Goal: Task Accomplishment & Management: Complete application form

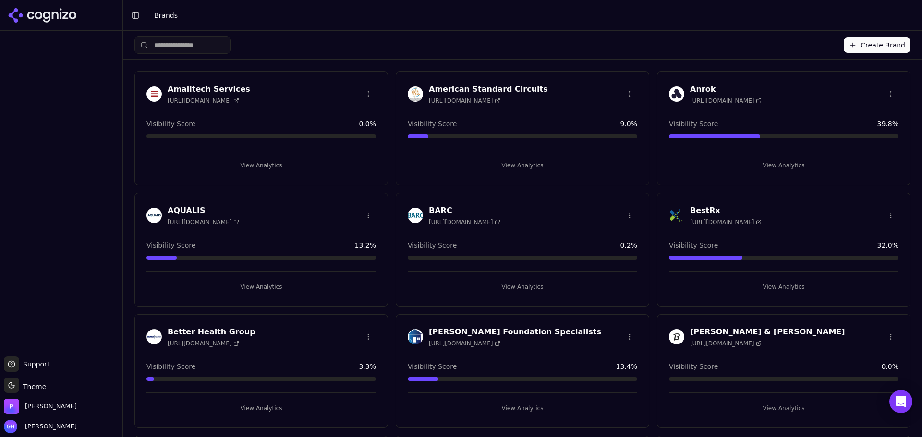
click at [883, 46] on button "Create Brand" at bounding box center [877, 44] width 67 height 15
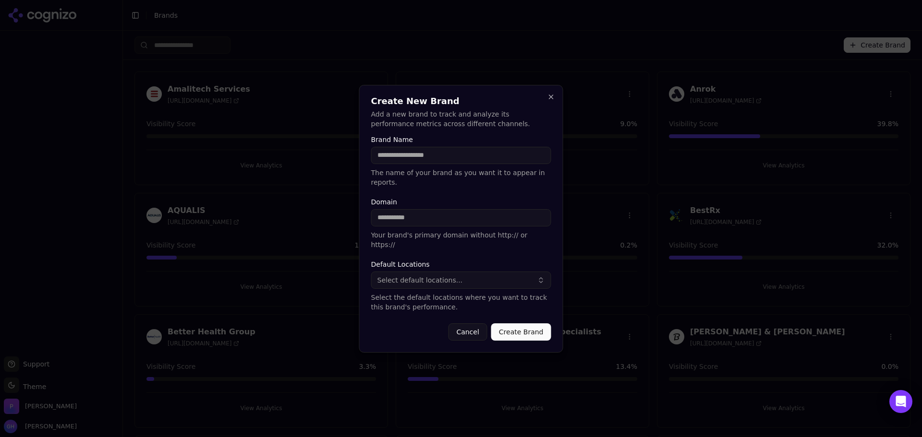
click at [439, 164] on input "Brand Name" at bounding box center [461, 155] width 180 height 17
click at [405, 164] on input "Brand Name" at bounding box center [461, 155] width 180 height 17
click at [445, 164] on input "Brand Name" at bounding box center [461, 155] width 180 height 17
click at [427, 156] on div "Brand Name The name of your brand as you want it to appear in reports." at bounding box center [461, 161] width 180 height 51
click at [420, 159] on input "Brand Name" at bounding box center [461, 155] width 180 height 17
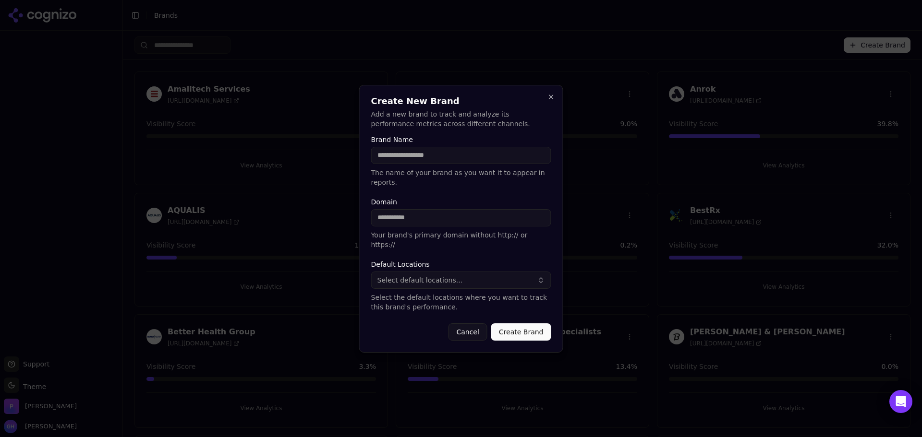
type input "*"
type input "***"
click at [394, 222] on input "Domain" at bounding box center [461, 217] width 180 height 17
type input "**********"
drag, startPoint x: 399, startPoint y: 258, endPoint x: 408, endPoint y: 262, distance: 9.5
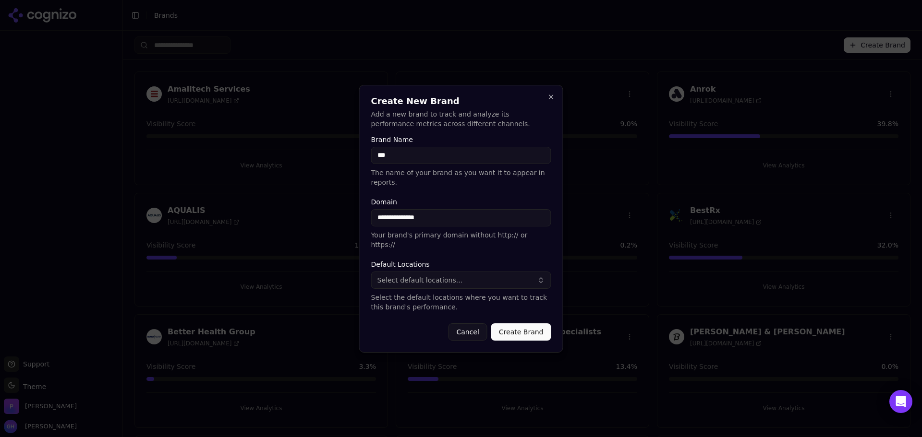
click at [401, 261] on label "Default Locations" at bounding box center [461, 264] width 180 height 7
click at [452, 276] on span "Select default locations..." at bounding box center [419, 281] width 85 height 10
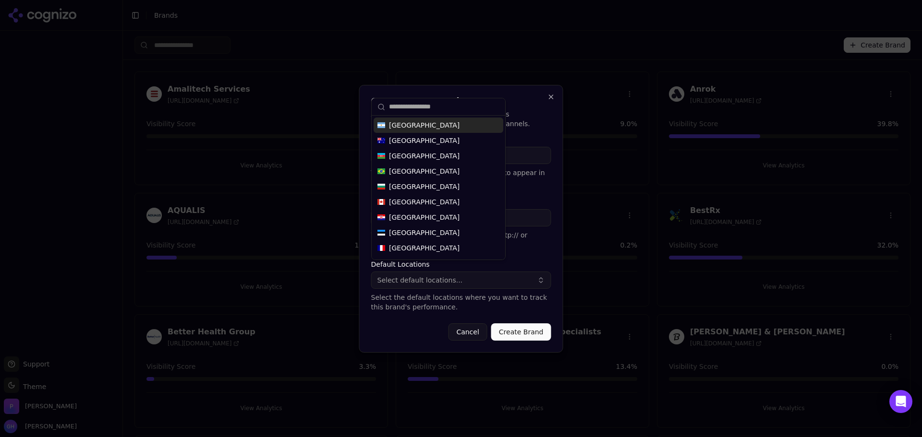
click at [529, 308] on form "**********" at bounding box center [461, 238] width 180 height 205
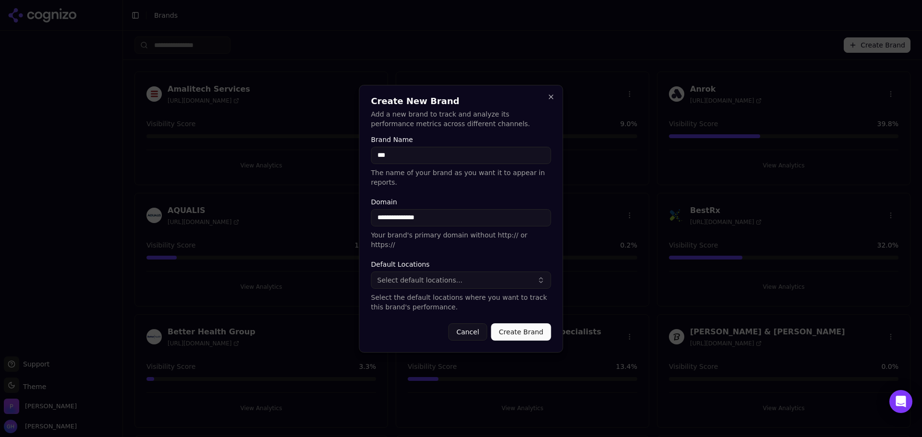
click at [529, 324] on button "Create Brand" at bounding box center [521, 332] width 60 height 17
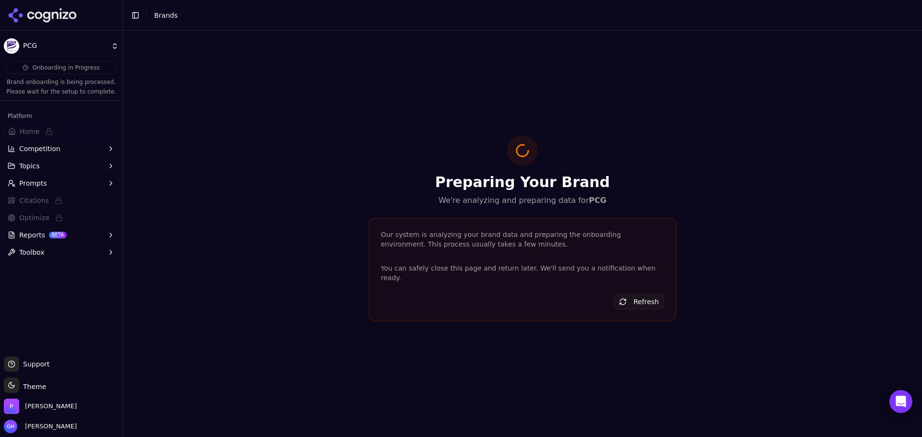
click at [43, 14] on icon at bounding box center [46, 17] width 7 height 11
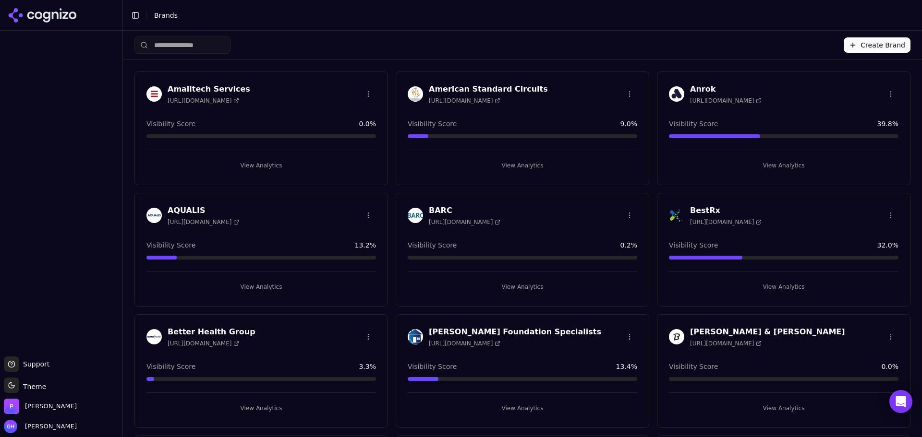
click at [849, 49] on button "Create Brand" at bounding box center [877, 44] width 67 height 15
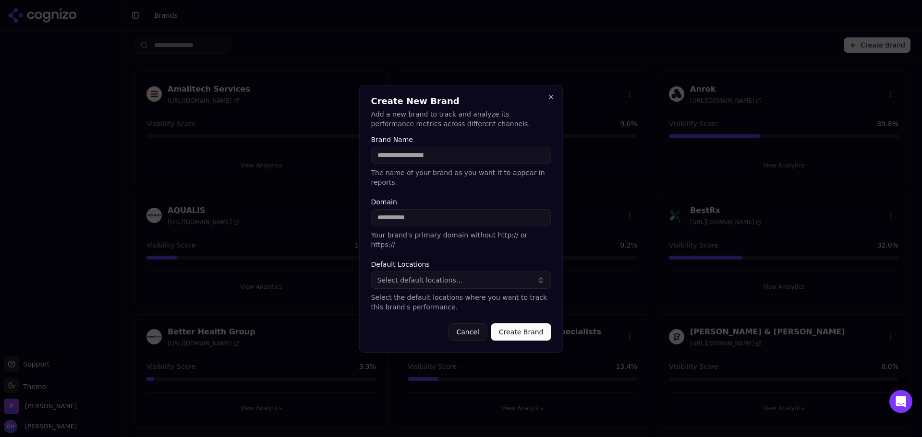
click at [473, 164] on input "Brand Name" at bounding box center [461, 155] width 180 height 17
click at [448, 160] on input "Brand Name" at bounding box center [461, 155] width 180 height 17
click at [403, 164] on input "*" at bounding box center [461, 155] width 180 height 17
type input "********"
click at [412, 224] on input "Domain" at bounding box center [461, 217] width 180 height 17
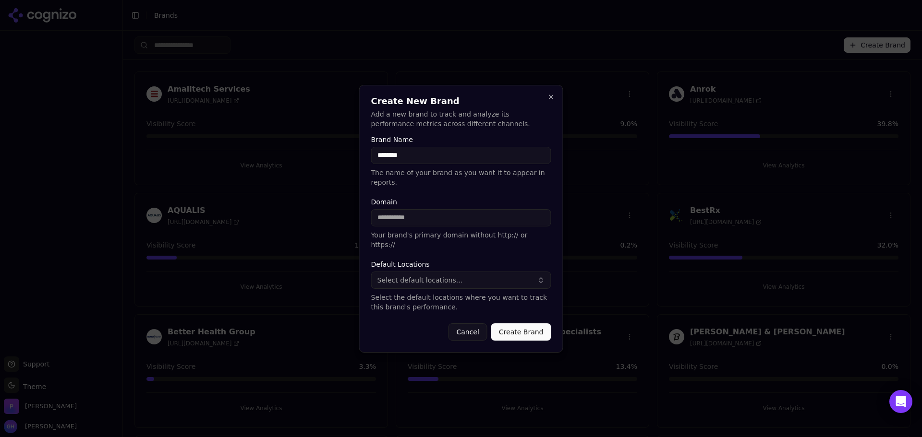
type input "*"
type input "**********"
click at [413, 261] on label "Default Locations" at bounding box center [461, 264] width 180 height 7
click at [520, 327] on button "Create Brand" at bounding box center [521, 332] width 60 height 17
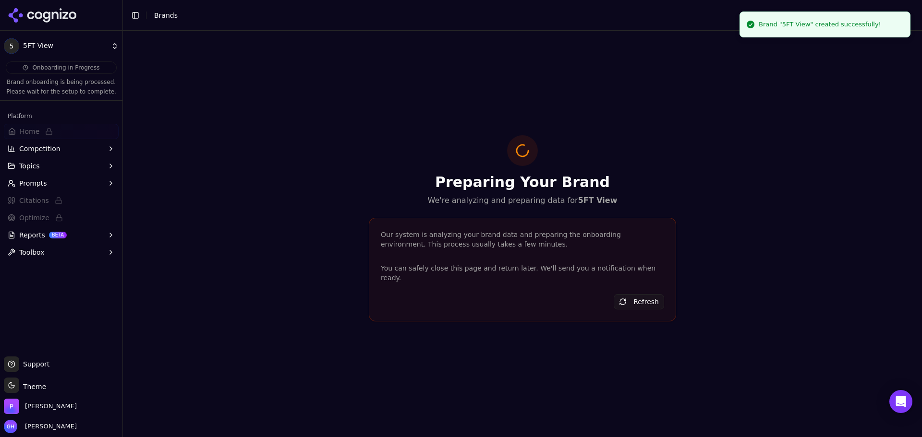
click at [59, 12] on icon at bounding box center [43, 15] width 70 height 14
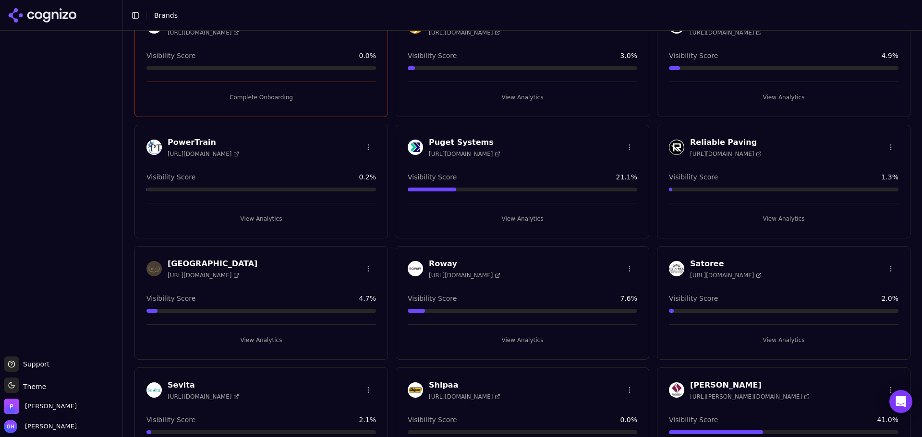
scroll to position [1996, 0]
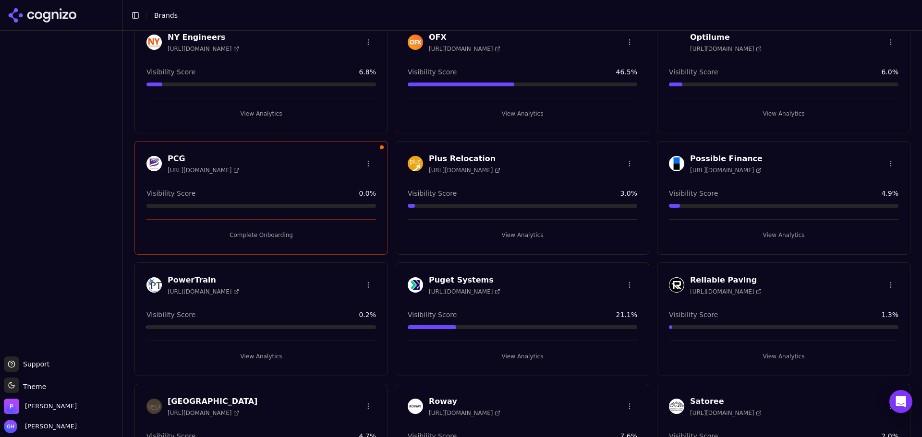
click at [264, 239] on button "Complete Onboarding" at bounding box center [261, 235] width 230 height 15
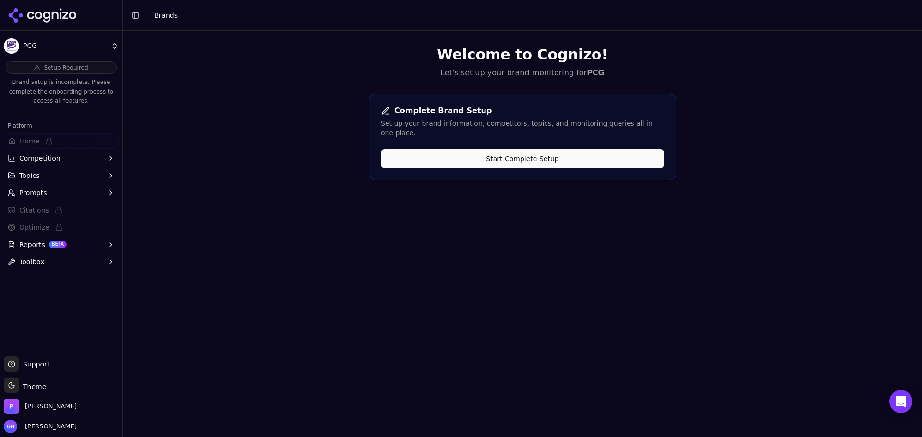
click at [551, 157] on button "Start Complete Setup" at bounding box center [522, 158] width 283 height 19
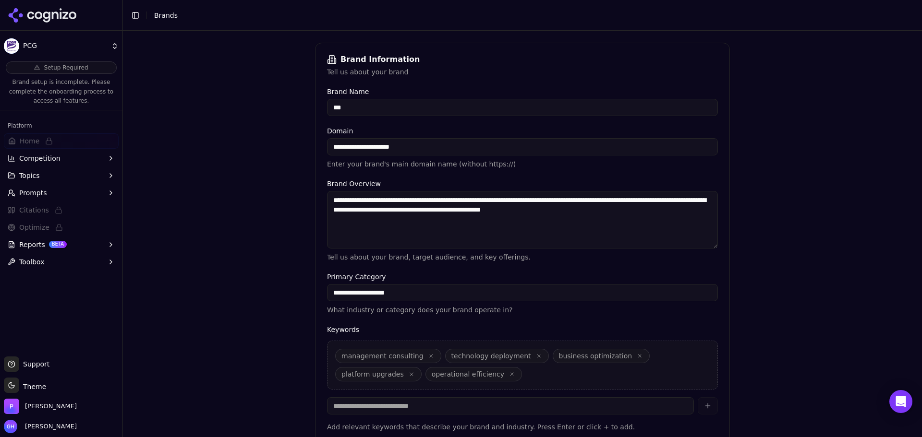
scroll to position [183, 0]
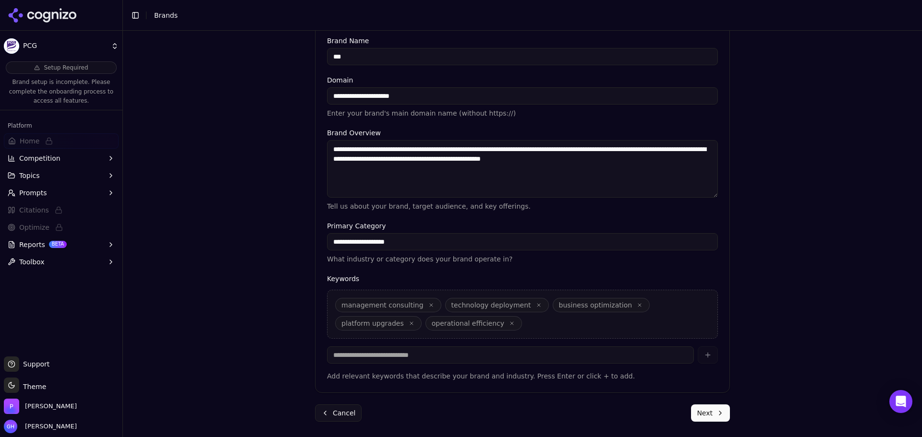
drag, startPoint x: 703, startPoint y: 412, endPoint x: 613, endPoint y: 382, distance: 95.7
click at [703, 412] on button "Next" at bounding box center [710, 413] width 39 height 17
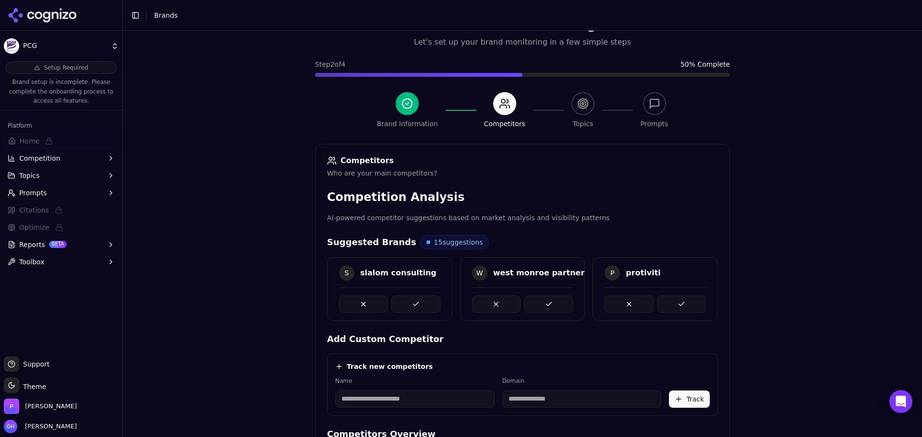
scroll to position [181, 0]
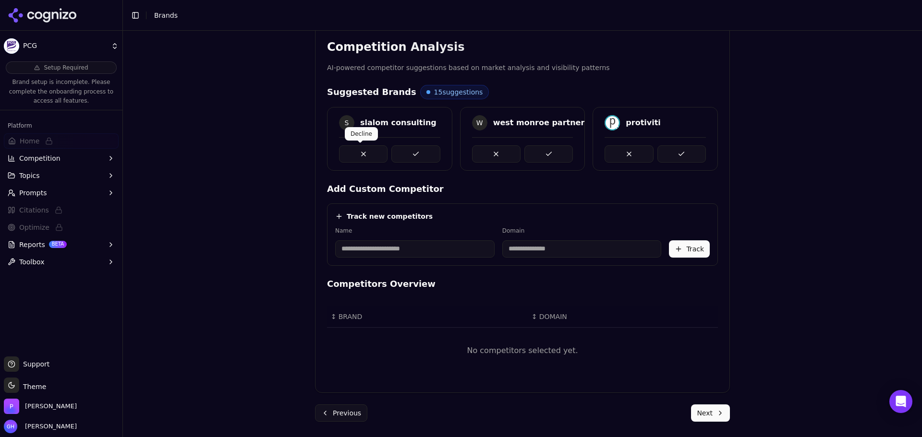
click at [393, 255] on input at bounding box center [414, 249] width 159 height 17
type input "******"
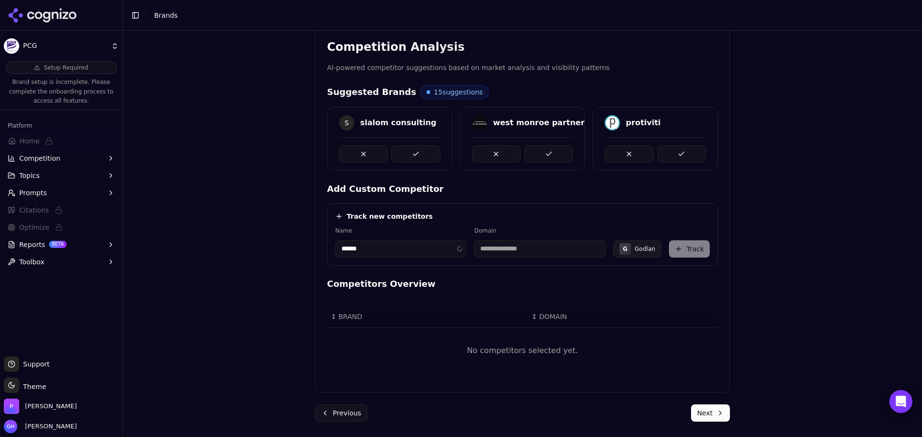
click at [483, 194] on h4 "Add Custom Competitor" at bounding box center [522, 188] width 391 height 13
type input "**********"
click at [685, 247] on button "Track" at bounding box center [689, 249] width 41 height 17
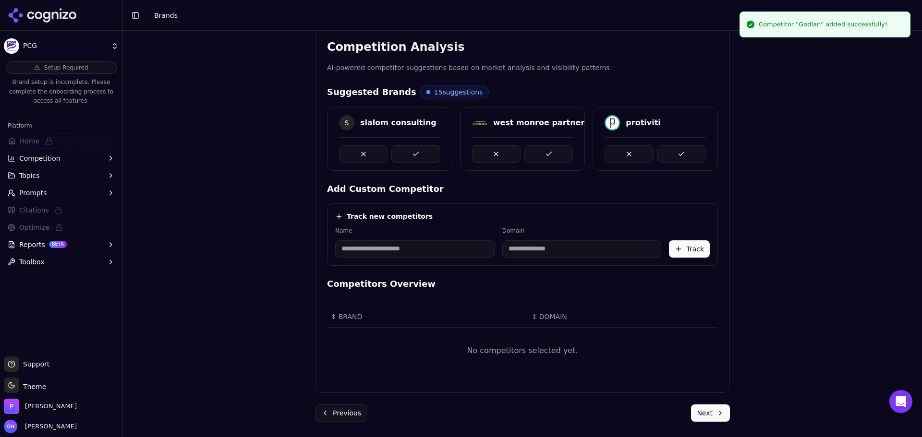
scroll to position [172, 0]
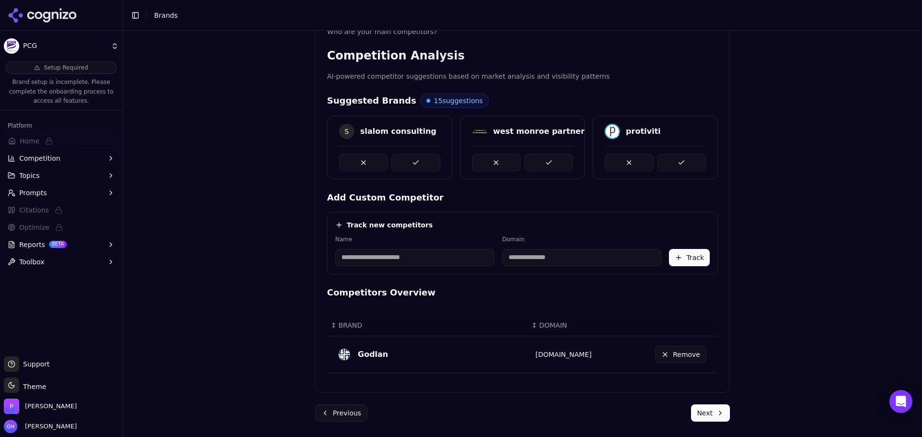
click at [376, 266] on input at bounding box center [414, 257] width 159 height 17
type input "*****"
click at [436, 218] on div "Track new competitors Name ***** Domain I Infor Track" at bounding box center [522, 243] width 391 height 62
type input "*********"
click at [692, 258] on button "Track" at bounding box center [689, 257] width 41 height 17
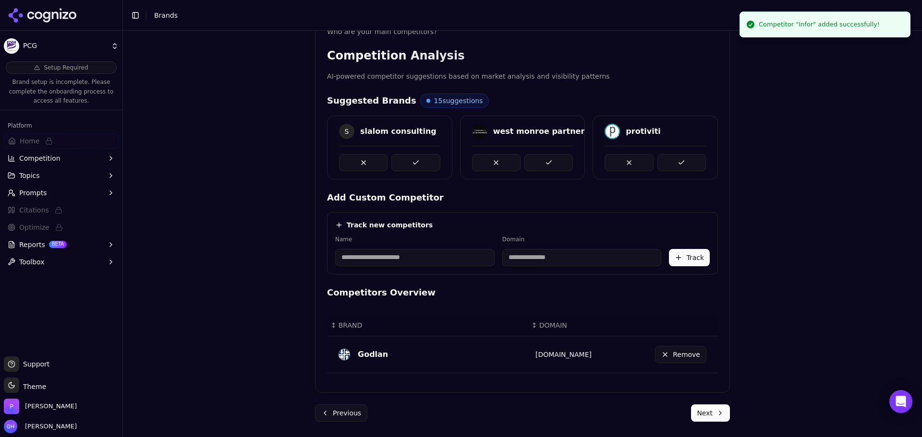
click at [407, 255] on input at bounding box center [414, 257] width 159 height 17
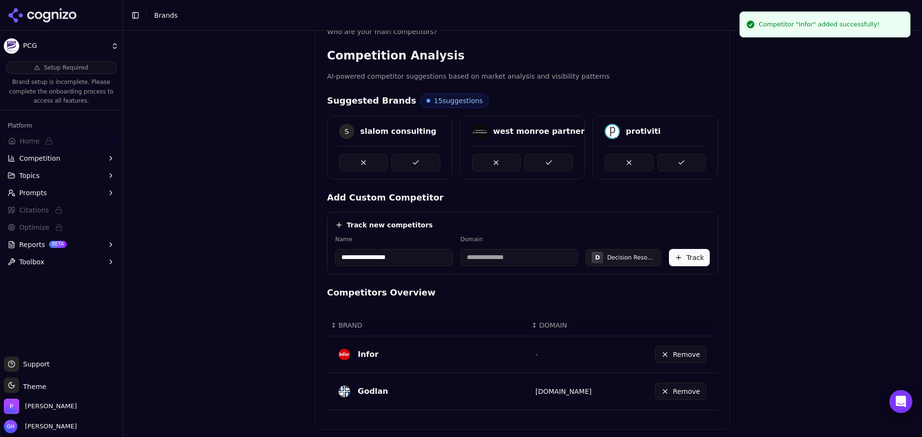
type input "**********"
click at [481, 228] on div "Track new competitors" at bounding box center [522, 225] width 375 height 10
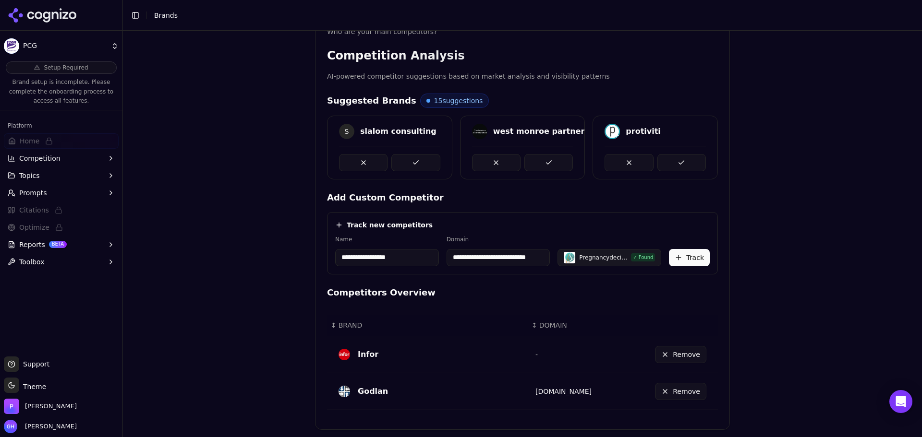
scroll to position [0, 0]
drag, startPoint x: 531, startPoint y: 260, endPoint x: 413, endPoint y: 260, distance: 118.1
click at [413, 260] on div "**********" at bounding box center [522, 251] width 375 height 31
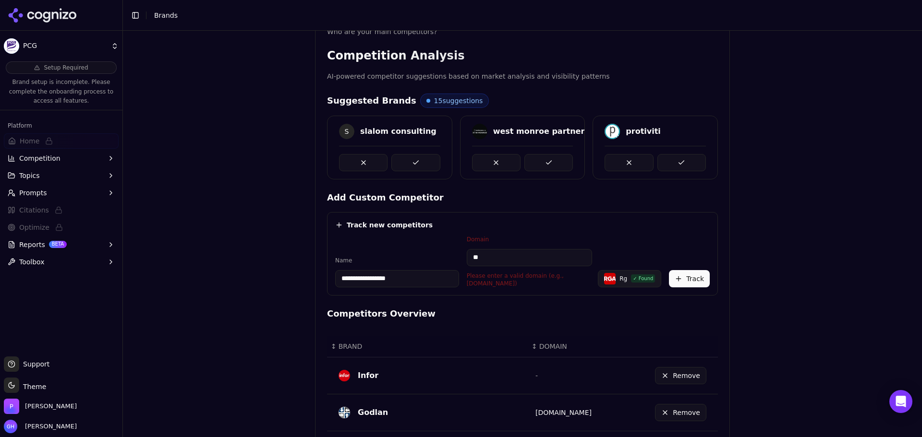
type input "*"
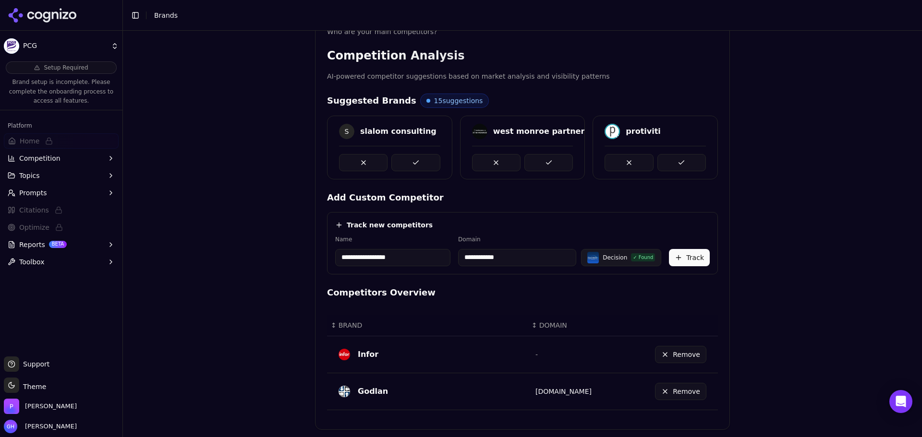
type input "**********"
click at [695, 261] on button "Track" at bounding box center [689, 257] width 41 height 17
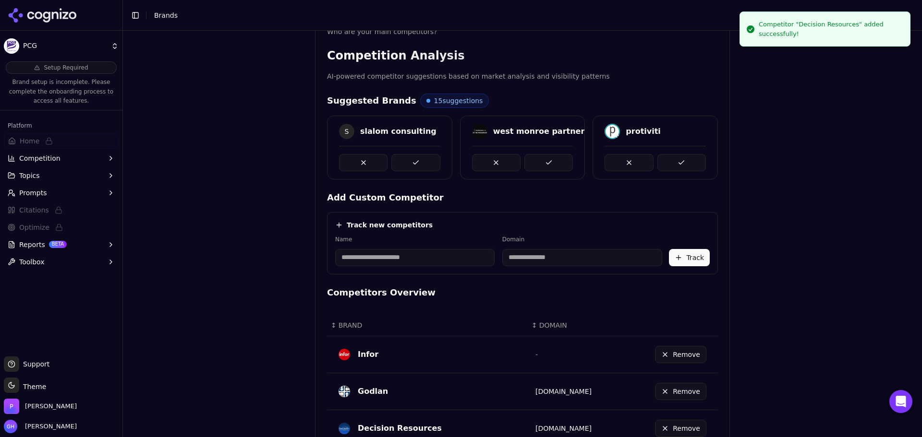
click at [427, 158] on button at bounding box center [415, 162] width 48 height 17
click at [556, 160] on button at bounding box center [548, 162] width 48 height 17
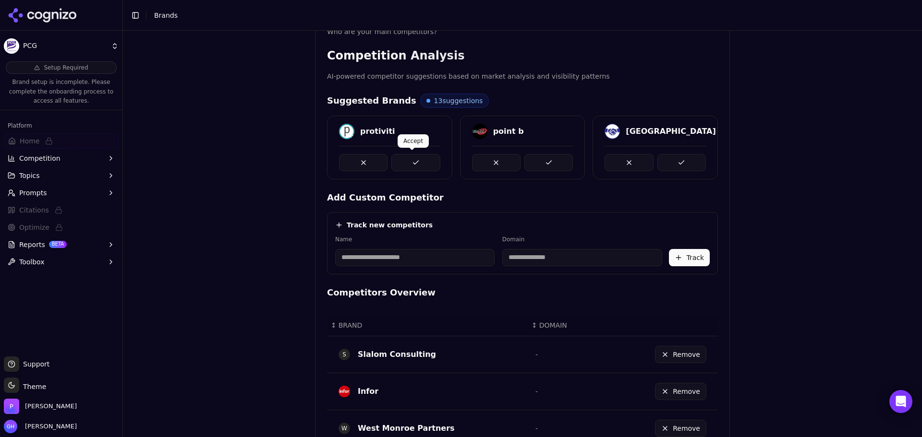
click at [407, 163] on button at bounding box center [415, 162] width 48 height 17
click at [556, 164] on button at bounding box center [548, 162] width 48 height 17
click at [680, 164] on button at bounding box center [681, 162] width 48 height 17
click at [414, 163] on button at bounding box center [415, 162] width 48 height 17
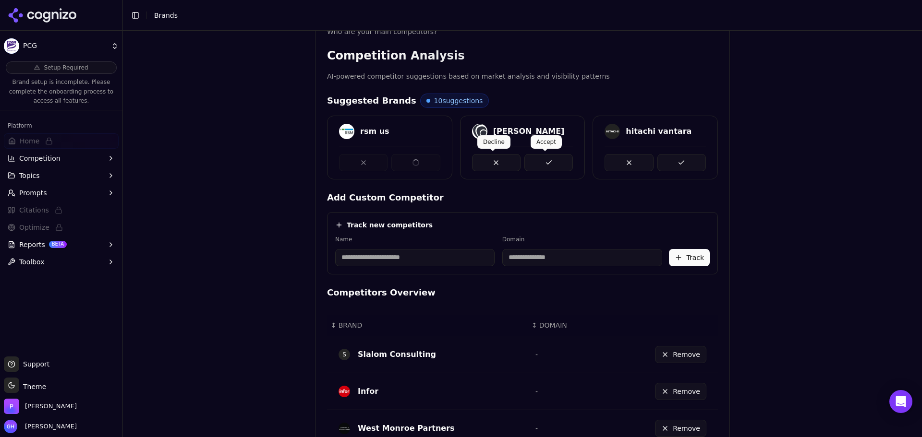
click at [536, 165] on button at bounding box center [548, 162] width 48 height 17
click at [686, 164] on button at bounding box center [681, 162] width 48 height 17
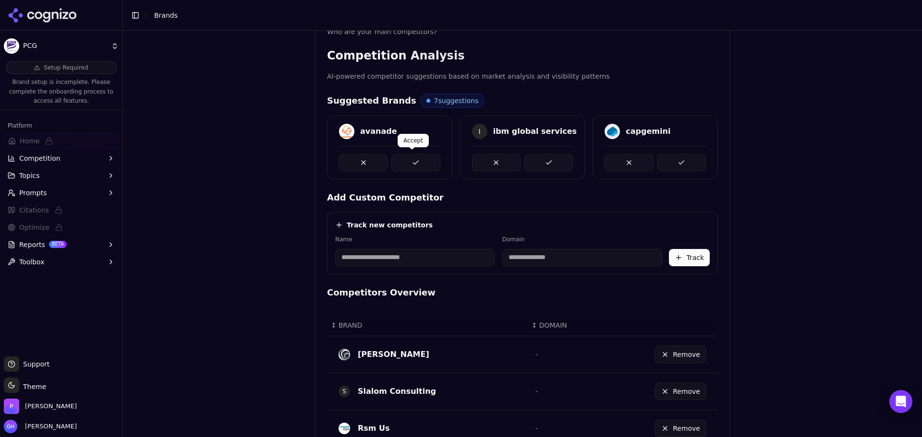
click at [408, 161] on button at bounding box center [415, 162] width 48 height 17
click at [555, 160] on button at bounding box center [548, 162] width 48 height 17
click at [686, 168] on button at bounding box center [681, 162] width 48 height 17
click at [403, 165] on button at bounding box center [415, 162] width 48 height 17
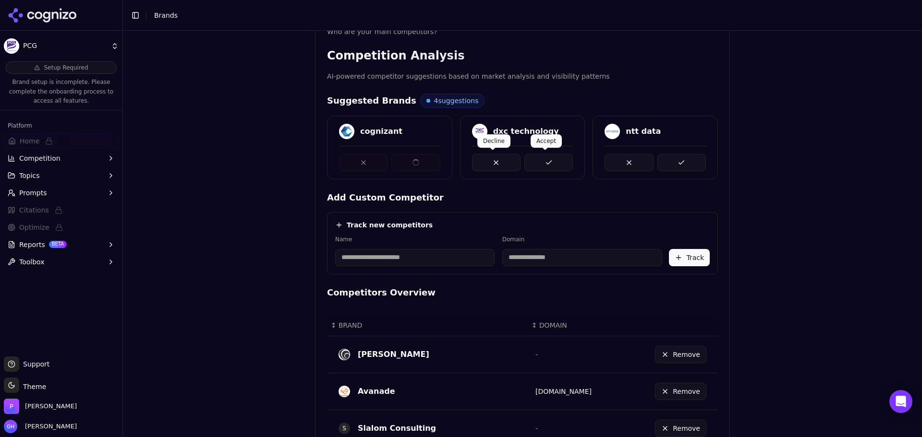
click at [572, 167] on div at bounding box center [522, 158] width 124 height 25
click at [561, 165] on button at bounding box center [548, 162] width 48 height 17
click at [667, 166] on button at bounding box center [681, 162] width 48 height 17
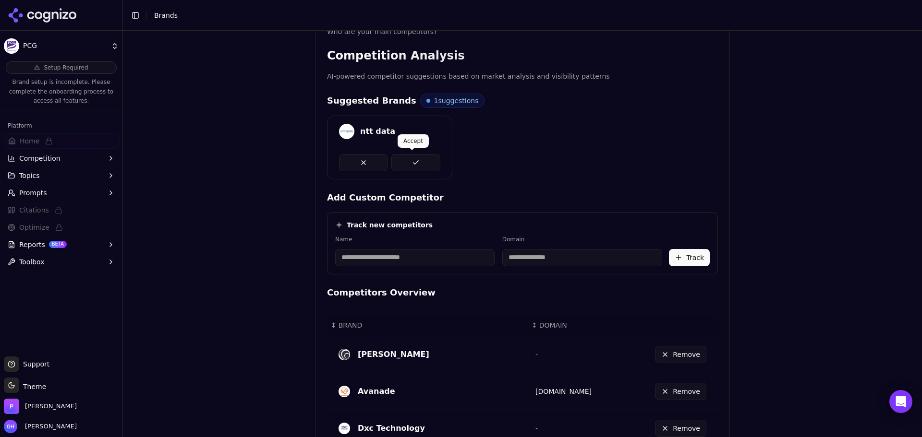
click at [413, 161] on button at bounding box center [415, 162] width 48 height 17
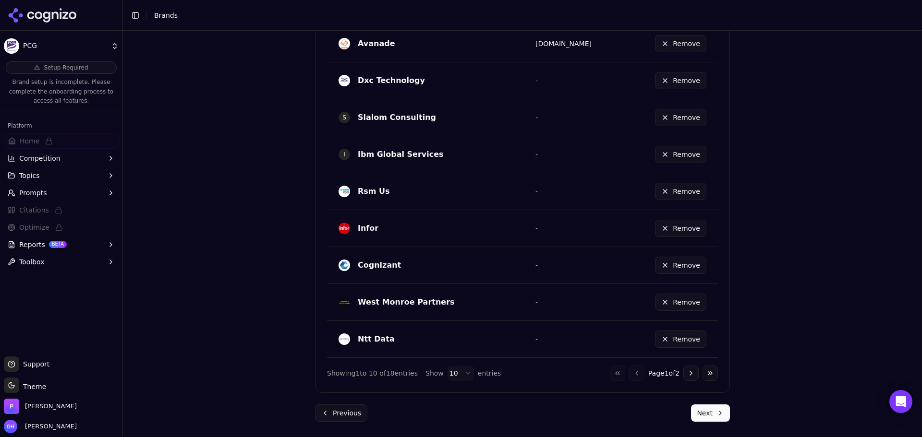
click at [697, 411] on button "Next" at bounding box center [710, 413] width 39 height 17
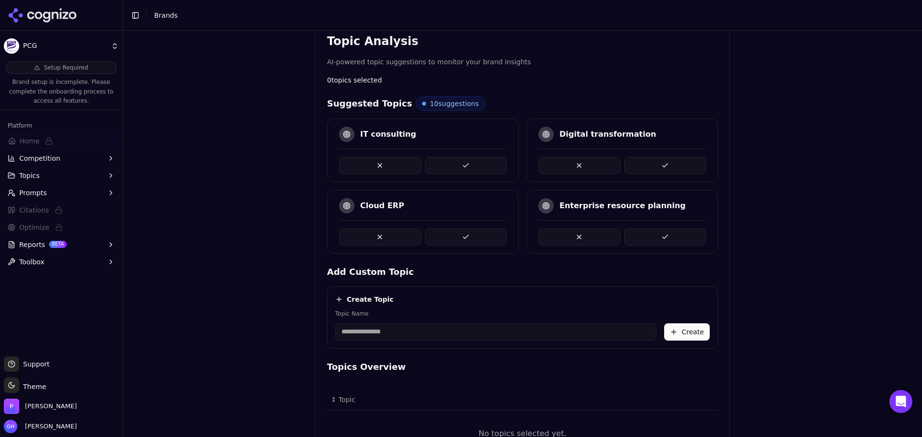
scroll to position [126, 0]
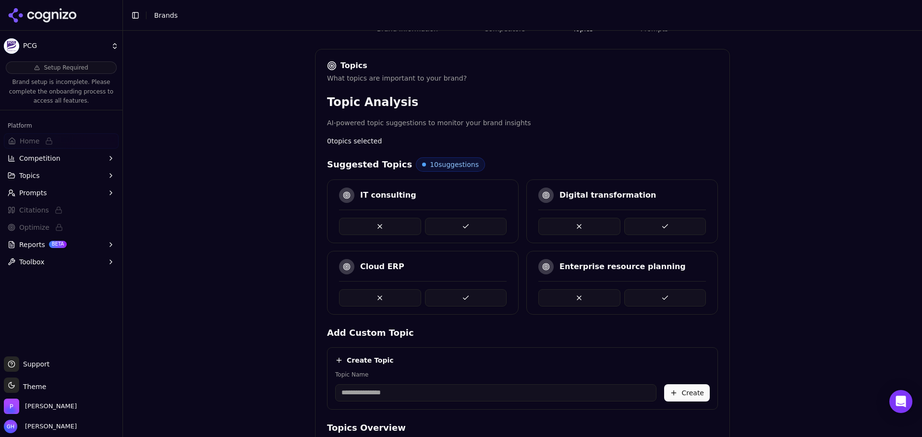
click at [686, 295] on button at bounding box center [665, 298] width 82 height 17
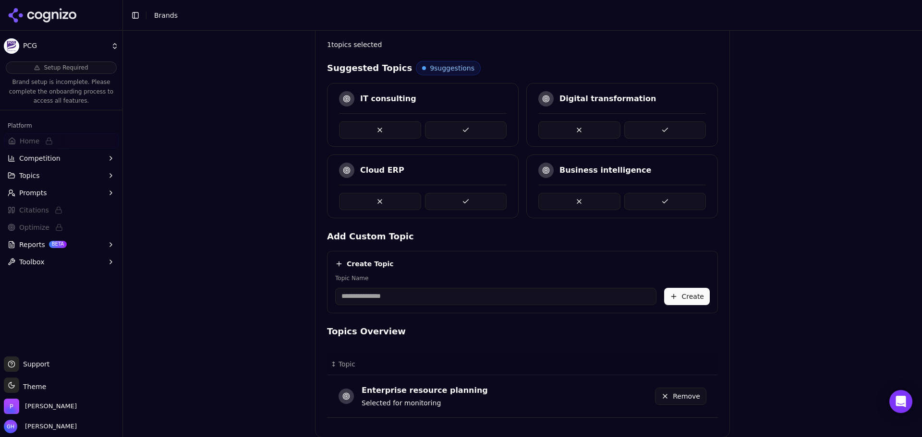
scroll to position [267, 0]
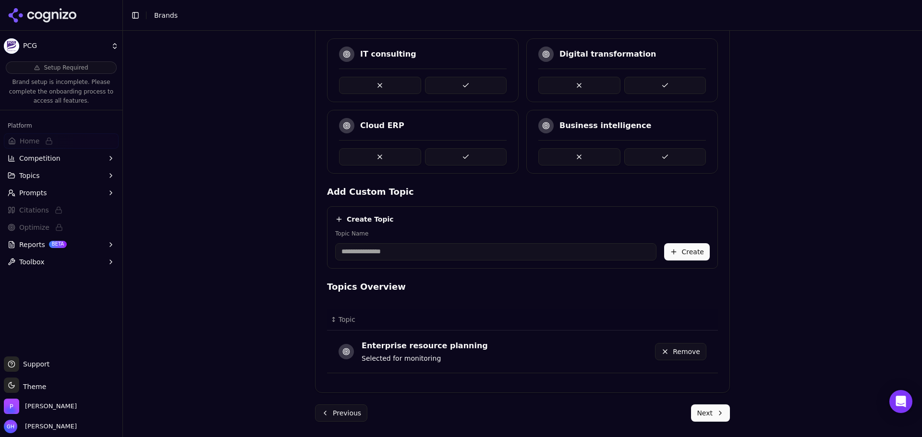
click at [644, 157] on button at bounding box center [665, 156] width 82 height 17
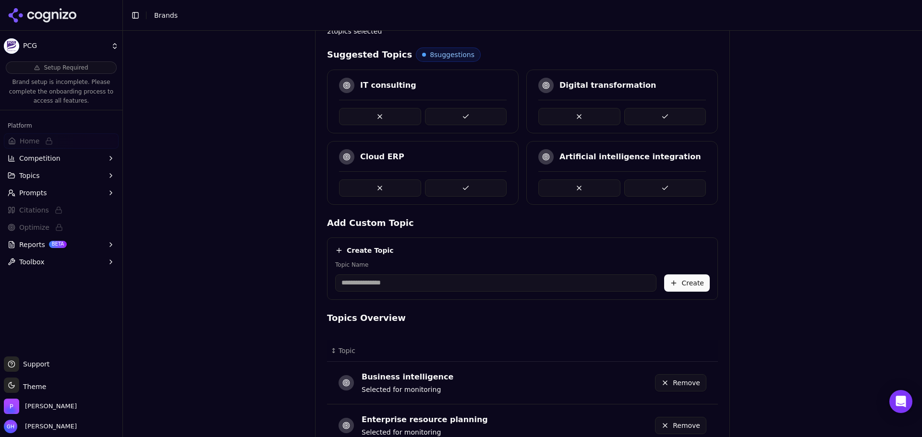
scroll to position [219, 0]
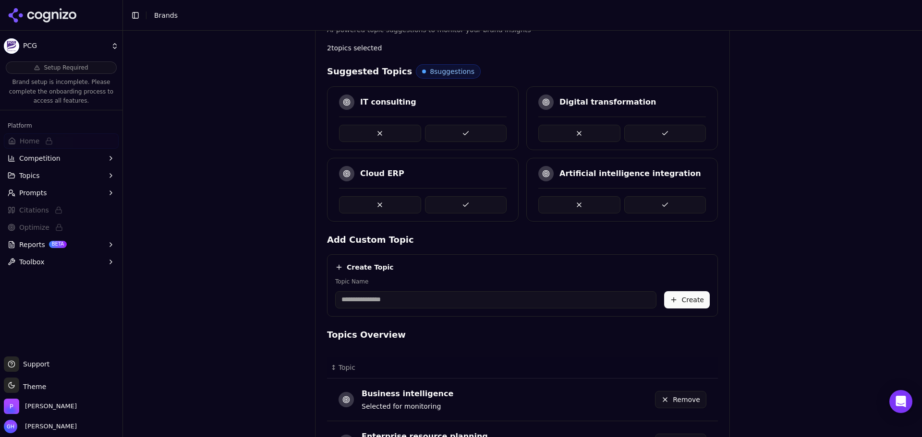
click at [478, 131] on button at bounding box center [466, 133] width 82 height 17
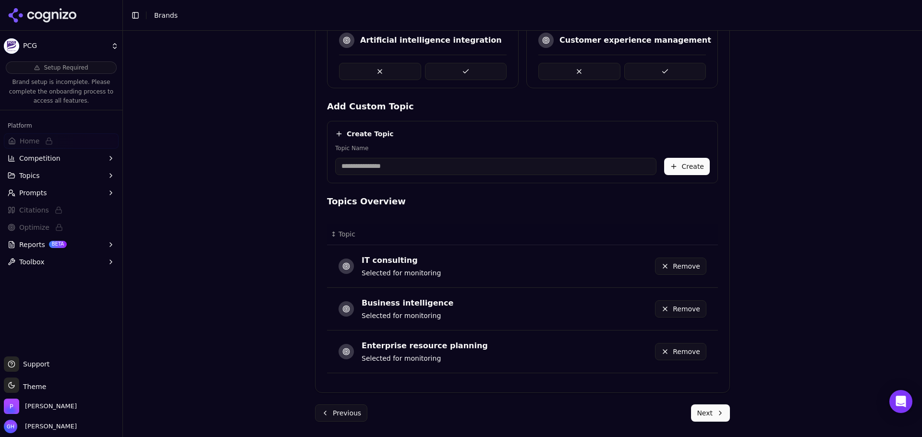
scroll to position [112, 0]
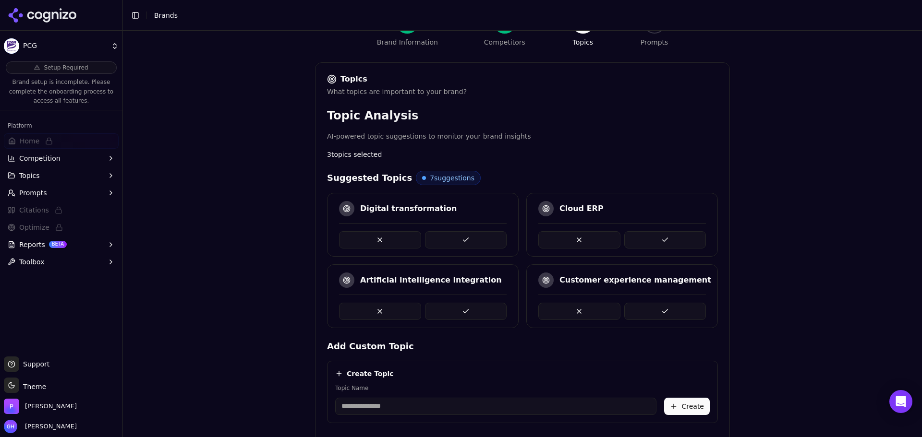
click at [691, 303] on button at bounding box center [665, 311] width 82 height 17
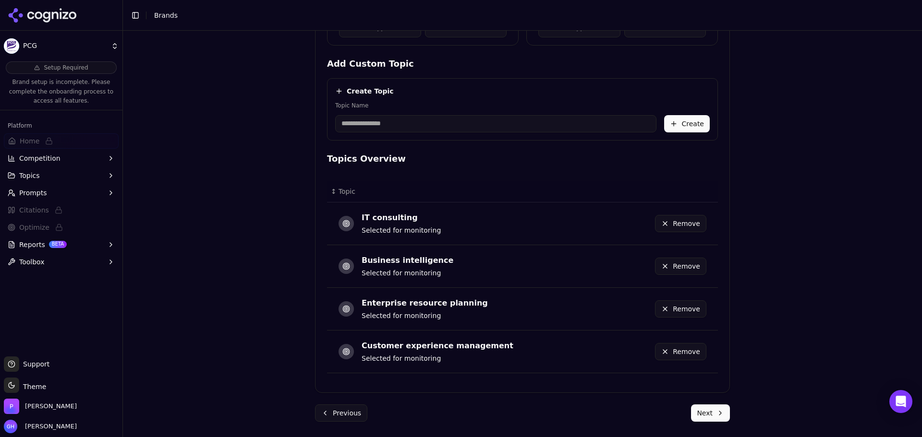
click at [721, 416] on button "Next" at bounding box center [710, 413] width 39 height 17
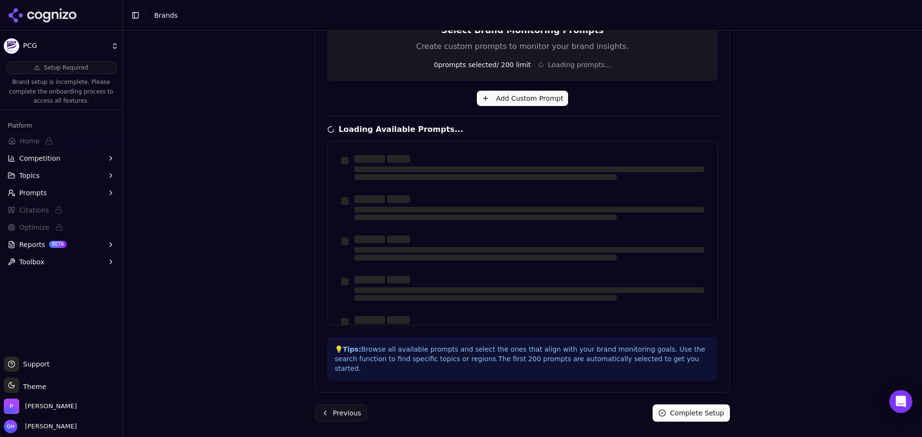
scroll to position [230, 0]
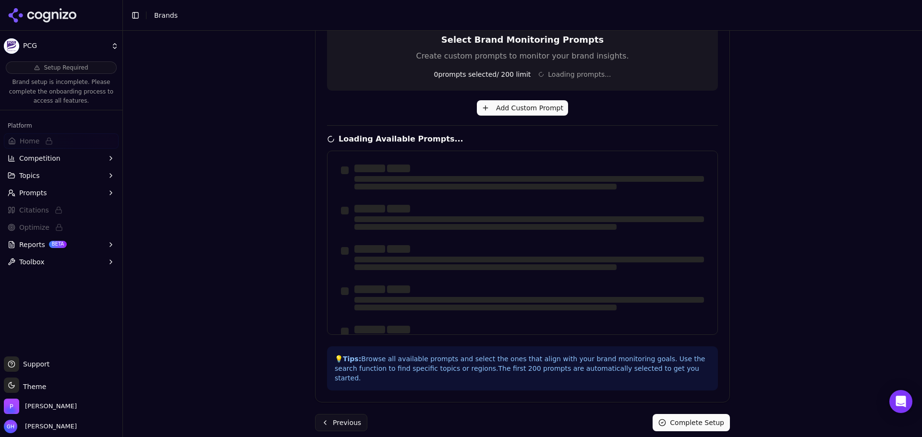
click at [768, 249] on div "Brand Onboarding Let's set up your brand monitoring in a few simple steps Step …" at bounding box center [522, 234] width 799 height 407
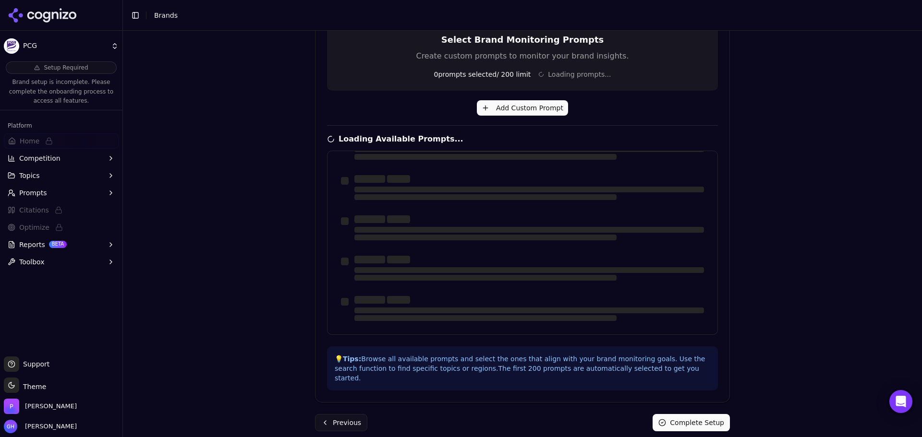
scroll to position [0, 0]
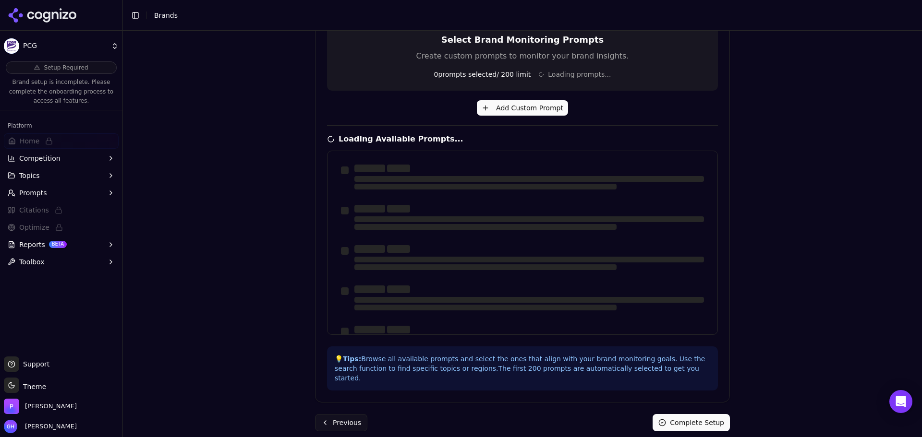
click at [723, 121] on div "Select Brand Monitoring Prompts Create custom prompts to monitor your brand ins…" at bounding box center [522, 191] width 414 height 400
drag, startPoint x: 714, startPoint y: 195, endPoint x: 710, endPoint y: 167, distance: 28.5
click at [710, 167] on div at bounding box center [522, 243] width 391 height 184
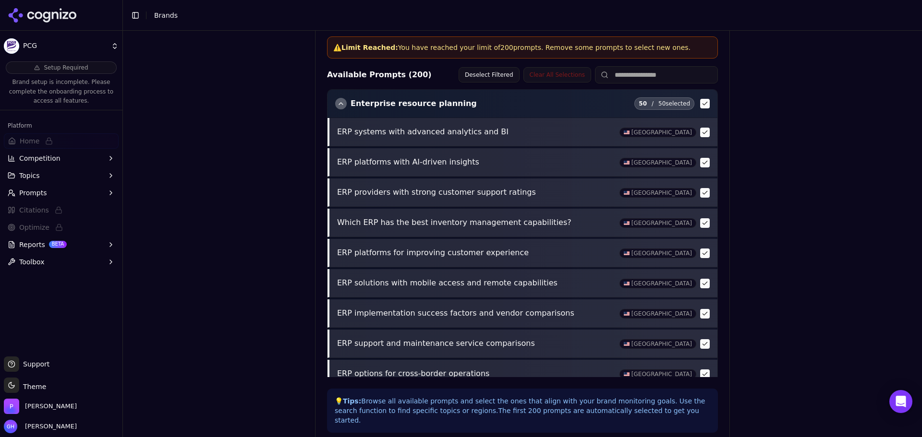
scroll to position [369, 0]
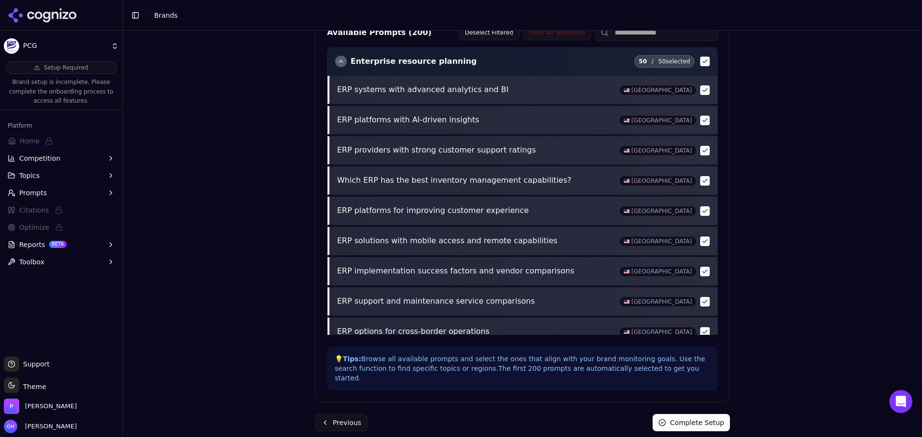
drag, startPoint x: 692, startPoint y: 417, endPoint x: 825, endPoint y: 327, distance: 160.2
click at [692, 417] on button "Complete Setup" at bounding box center [691, 422] width 77 height 17
click at [779, 260] on div "Brand Onboarding Let's set up your brand monitoring in a few simple steps Step …" at bounding box center [522, 234] width 799 height 407
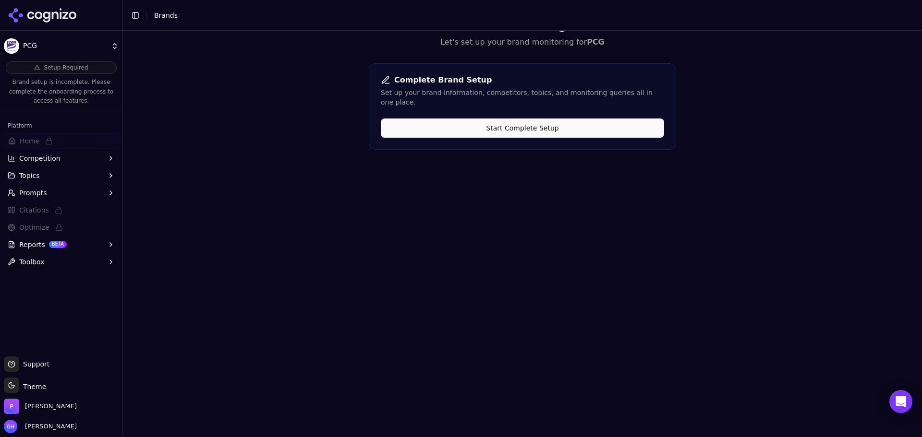
scroll to position [0, 0]
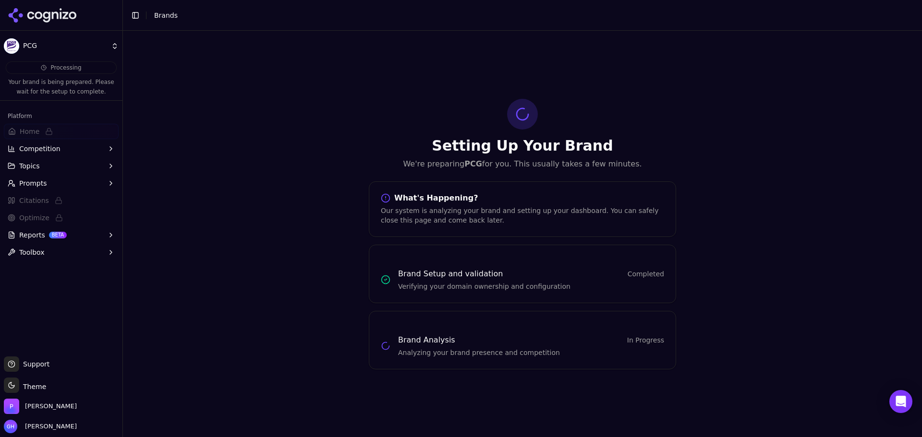
drag, startPoint x: 42, startPoint y: 18, endPoint x: 55, endPoint y: 17, distance: 13.0
click at [42, 18] on icon at bounding box center [43, 15] width 70 height 14
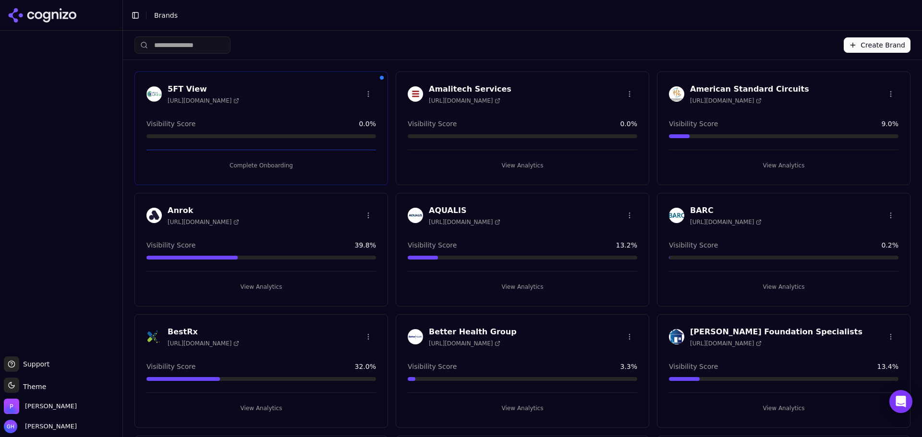
click at [246, 164] on button "Complete Onboarding" at bounding box center [261, 165] width 230 height 15
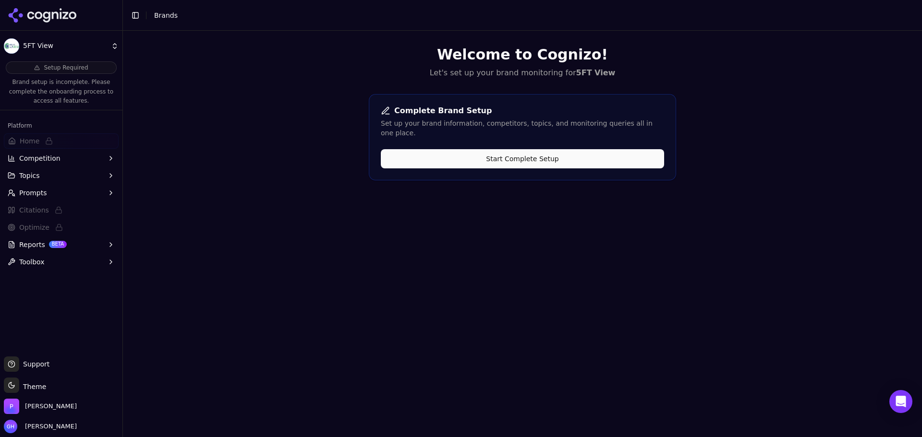
click at [509, 149] on button "Start Complete Setup" at bounding box center [522, 158] width 283 height 19
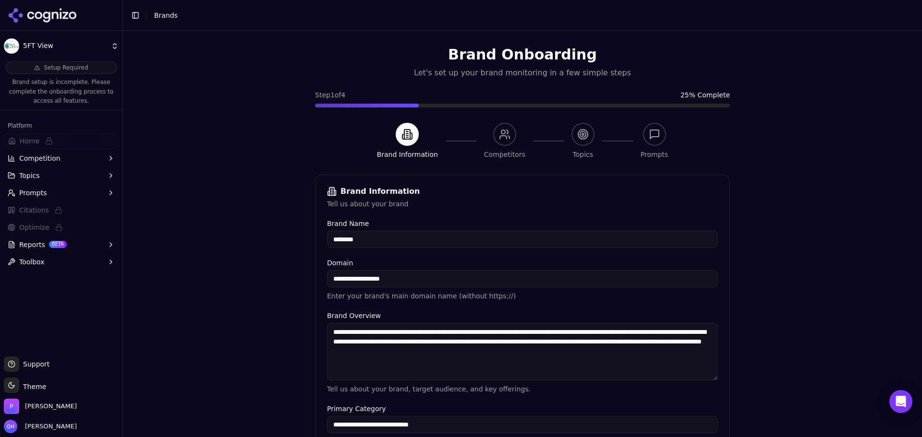
scroll to position [183, 0]
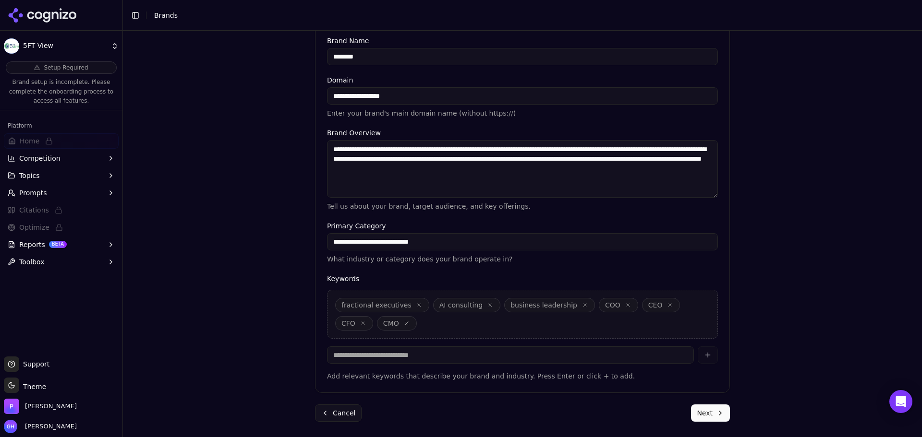
click at [701, 414] on button "Next" at bounding box center [710, 413] width 39 height 17
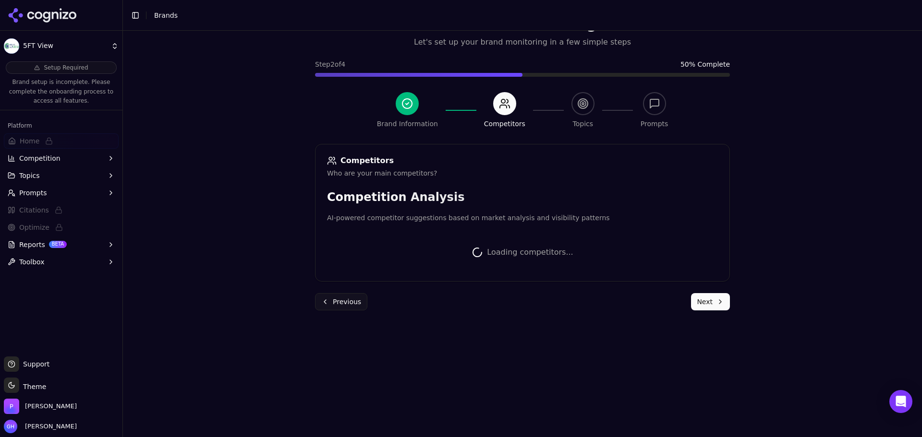
scroll to position [181, 0]
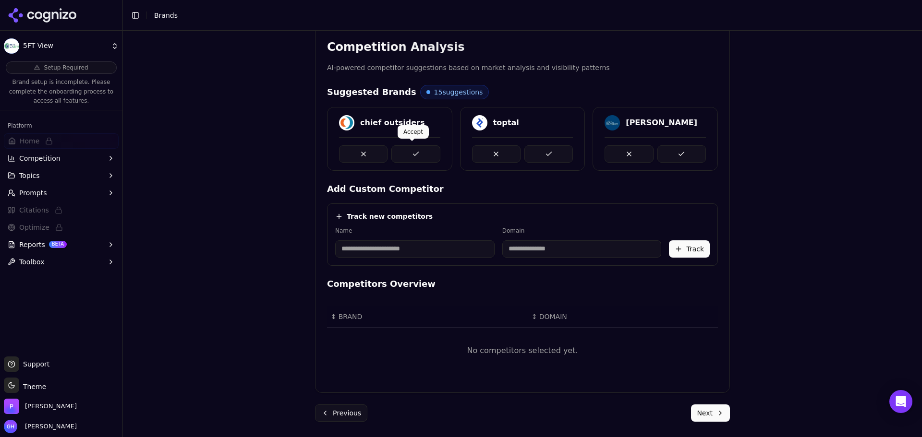
click at [410, 149] on button at bounding box center [415, 153] width 48 height 17
click at [549, 152] on button at bounding box center [548, 153] width 48 height 17
click at [673, 150] on button at bounding box center [681, 153] width 48 height 17
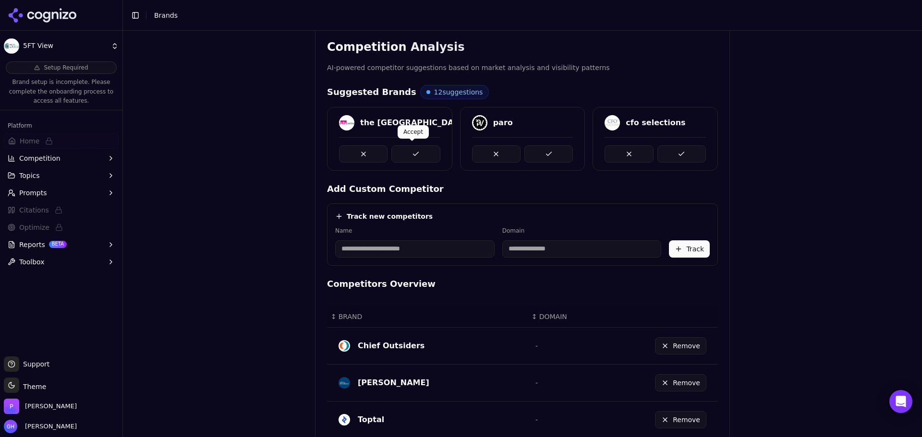
click at [416, 148] on button at bounding box center [415, 153] width 48 height 17
click at [546, 153] on button at bounding box center [548, 153] width 48 height 17
click at [667, 153] on button at bounding box center [681, 153] width 48 height 17
click at [423, 157] on button at bounding box center [415, 153] width 48 height 17
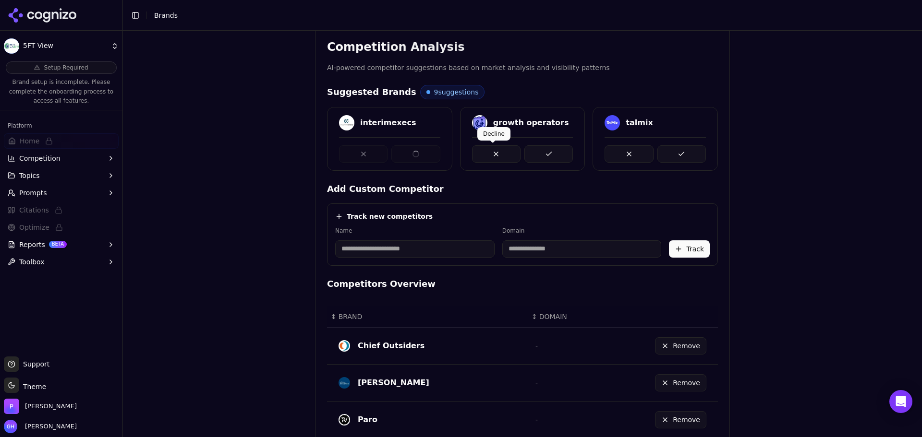
click at [568, 156] on button at bounding box center [548, 153] width 48 height 17
click at [651, 145] on div at bounding box center [655, 153] width 101 height 17
click at [423, 155] on button at bounding box center [415, 153] width 48 height 17
drag, startPoint x: 529, startPoint y: 155, endPoint x: 592, endPoint y: 155, distance: 62.9
click at [530, 155] on button at bounding box center [548, 153] width 48 height 17
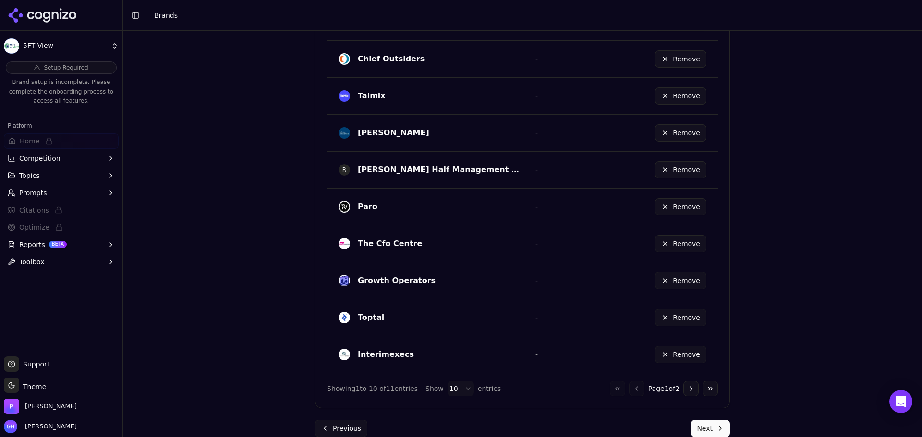
scroll to position [169, 0]
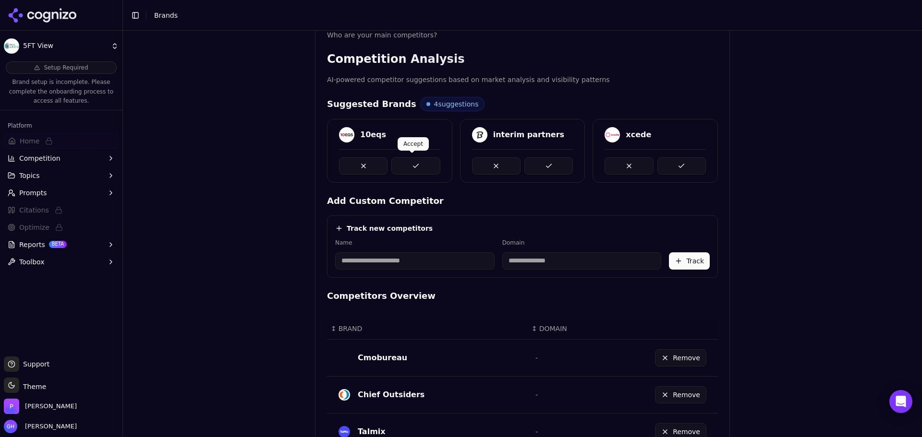
click at [423, 167] on button at bounding box center [415, 165] width 48 height 17
click at [545, 167] on button at bounding box center [548, 165] width 48 height 17
click at [676, 159] on button at bounding box center [681, 165] width 48 height 17
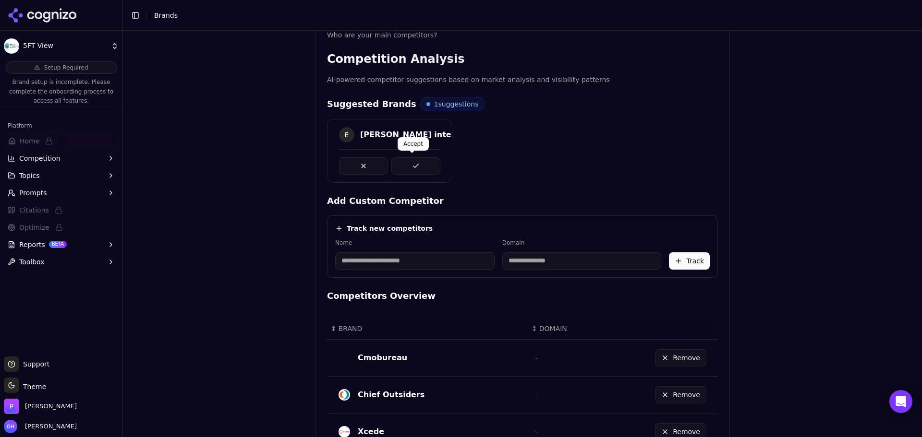
click at [427, 172] on button at bounding box center [415, 165] width 48 height 17
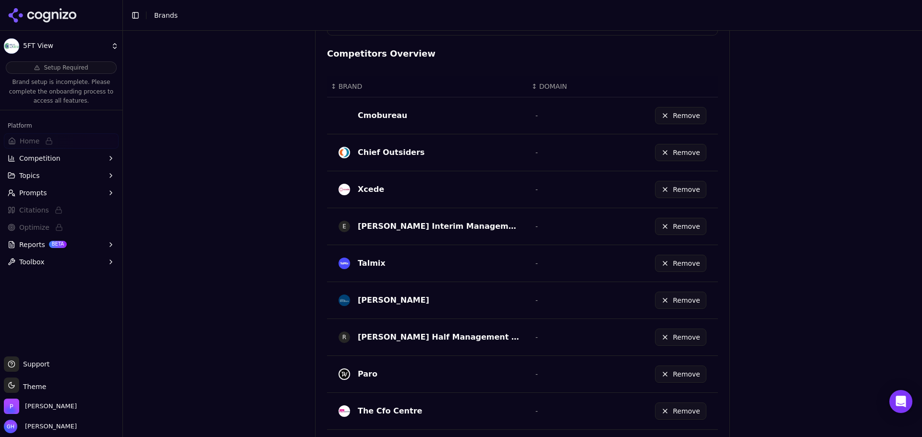
scroll to position [531, 0]
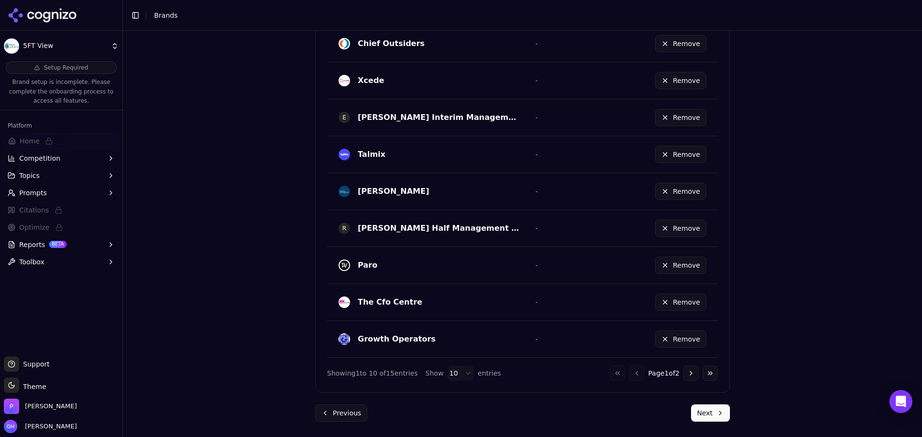
click at [707, 415] on button "Next" at bounding box center [710, 413] width 39 height 17
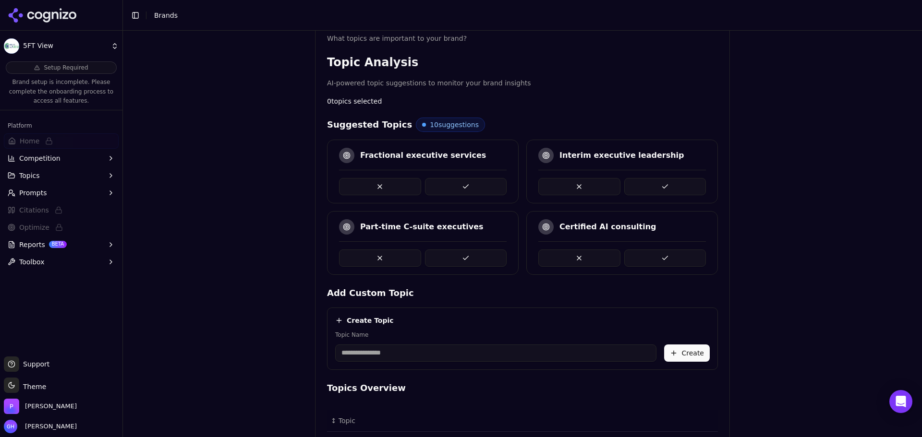
scroll to position [126, 0]
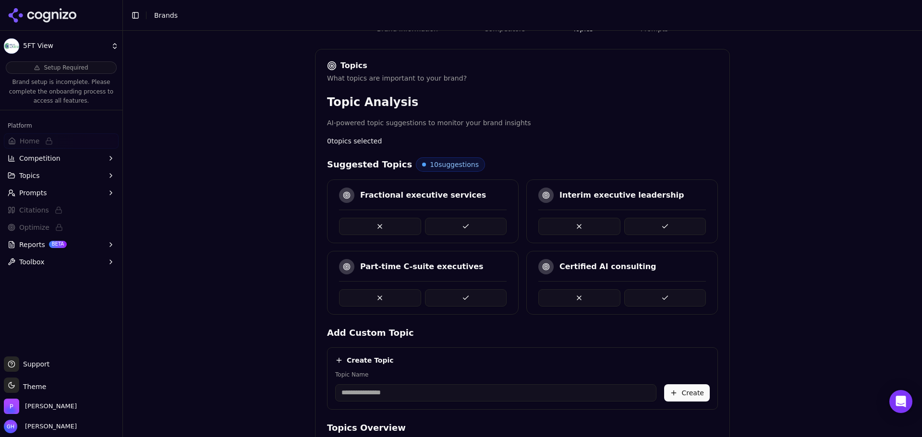
drag, startPoint x: 481, startPoint y: 223, endPoint x: 535, endPoint y: 223, distance: 54.3
click at [481, 223] on button at bounding box center [466, 226] width 82 height 17
click at [474, 221] on button at bounding box center [466, 226] width 82 height 17
click at [649, 226] on button at bounding box center [665, 226] width 82 height 17
click at [676, 230] on button at bounding box center [665, 226] width 82 height 17
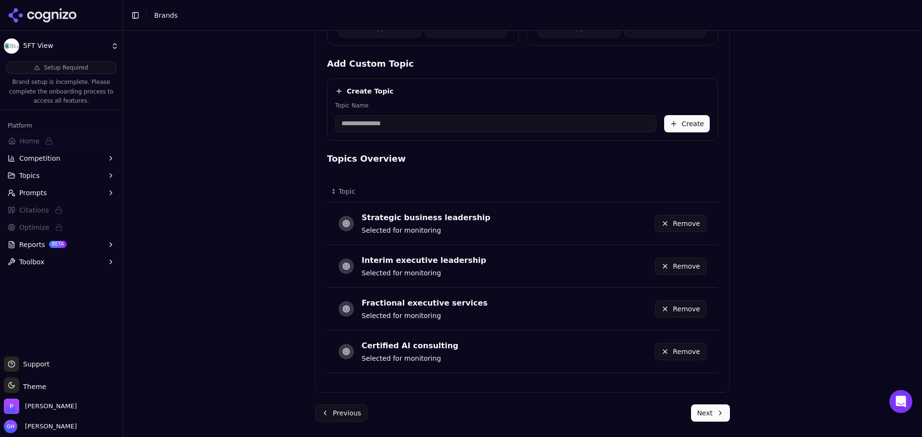
click at [714, 407] on button "Next" at bounding box center [710, 413] width 39 height 17
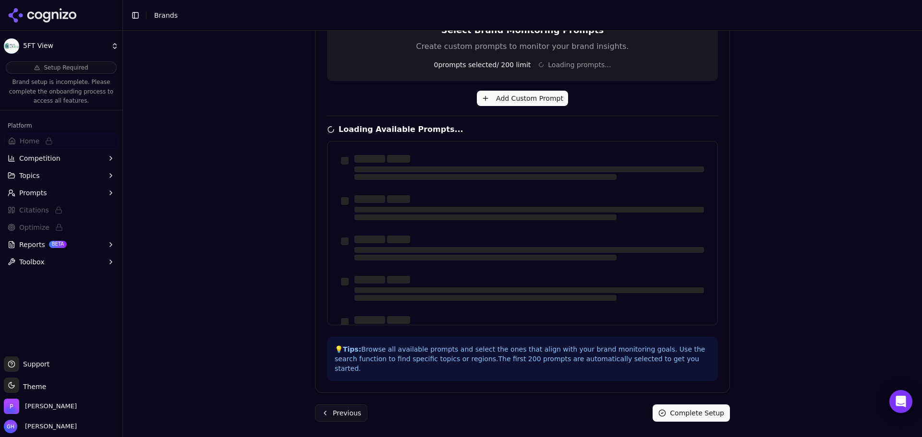
scroll to position [230, 0]
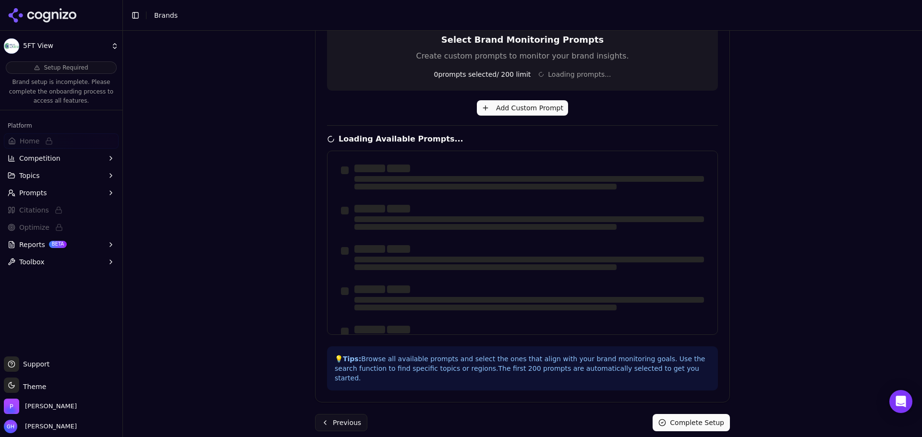
click at [870, 277] on div "Brand Onboarding Let's set up your brand monitoring in a few simple steps Step …" at bounding box center [522, 234] width 799 height 407
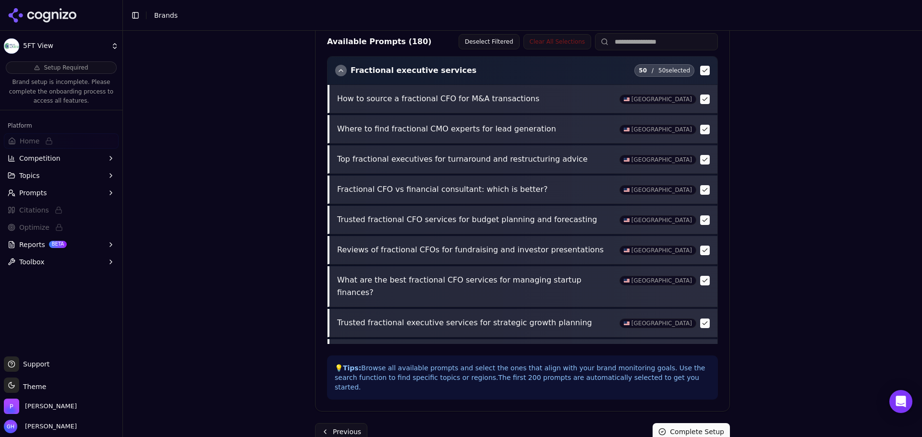
scroll to position [339, 0]
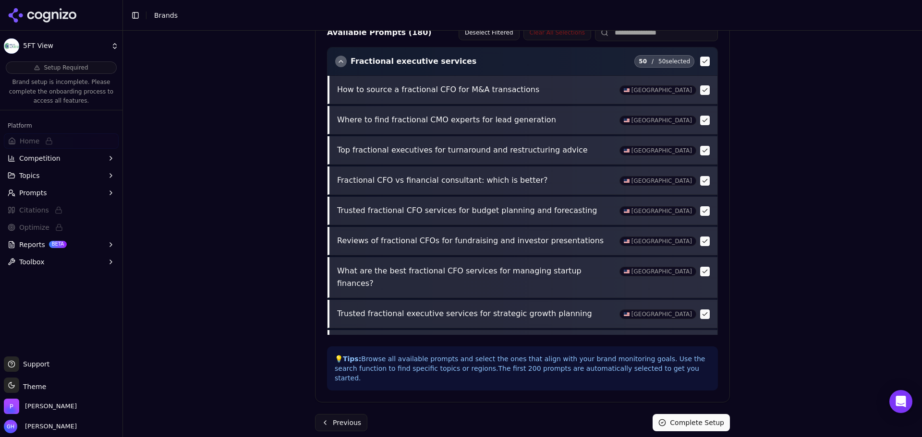
click at [697, 414] on button "Complete Setup" at bounding box center [691, 422] width 77 height 17
